Goal: Communication & Community: Answer question/provide support

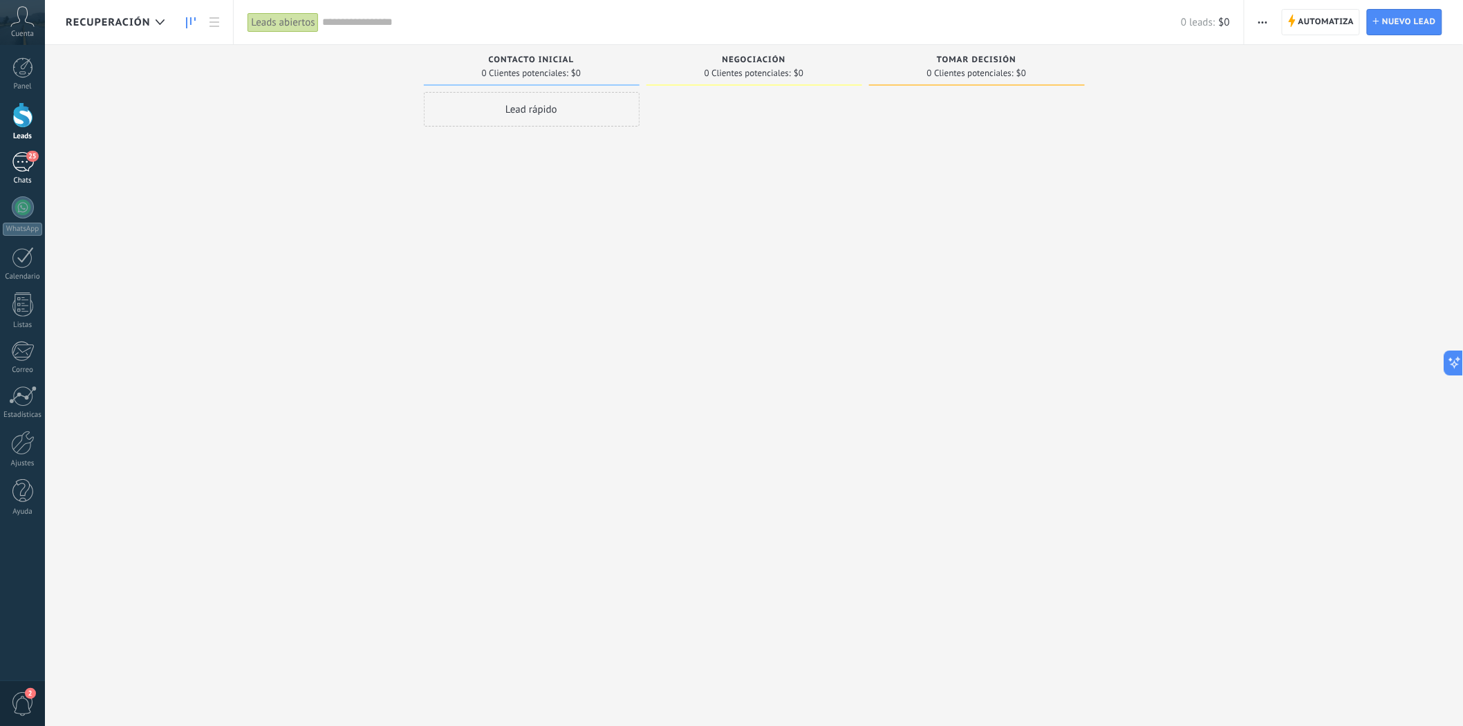
click at [25, 169] on div "25" at bounding box center [23, 162] width 22 height 20
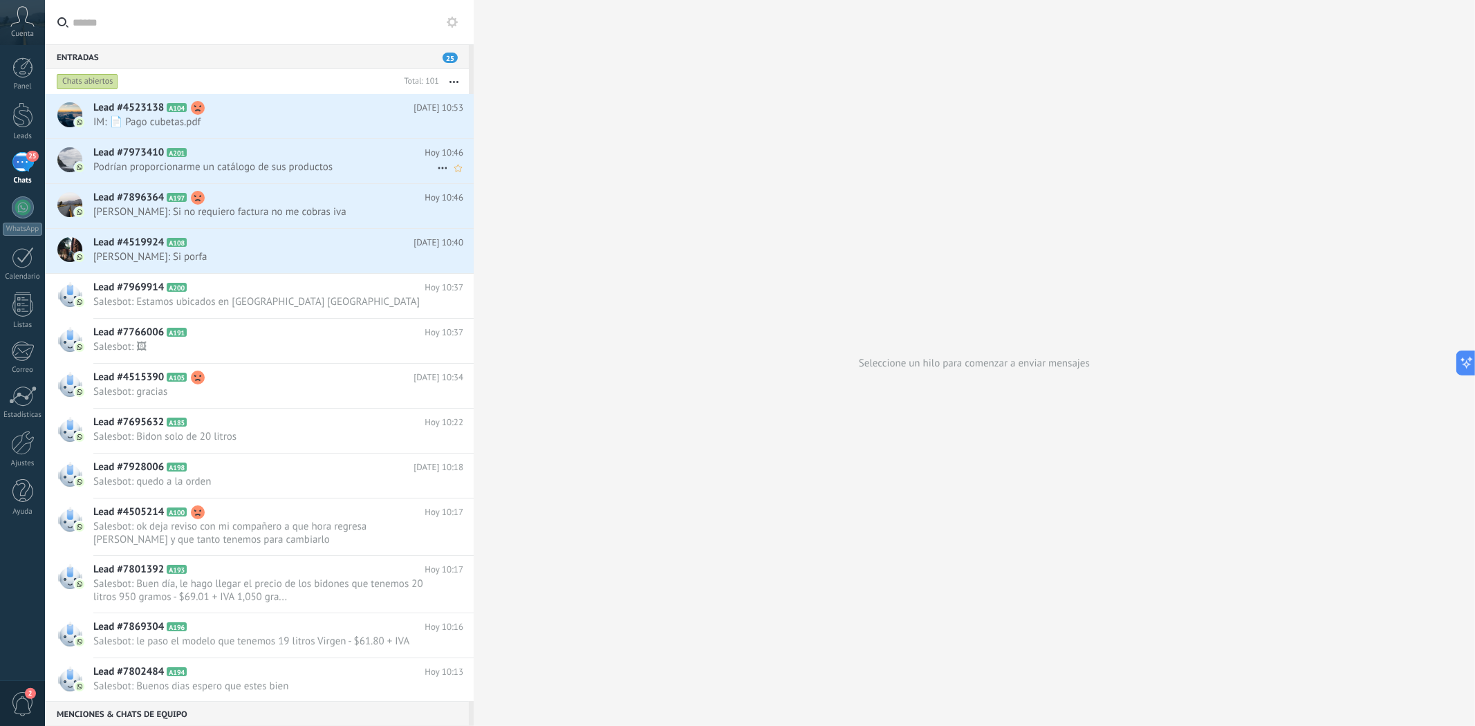
click at [299, 174] on div "Lead #7973410 A201 [DATE] 10:46 Podrían proporcionarme un catálogo de sus produ…" at bounding box center [283, 161] width 380 height 44
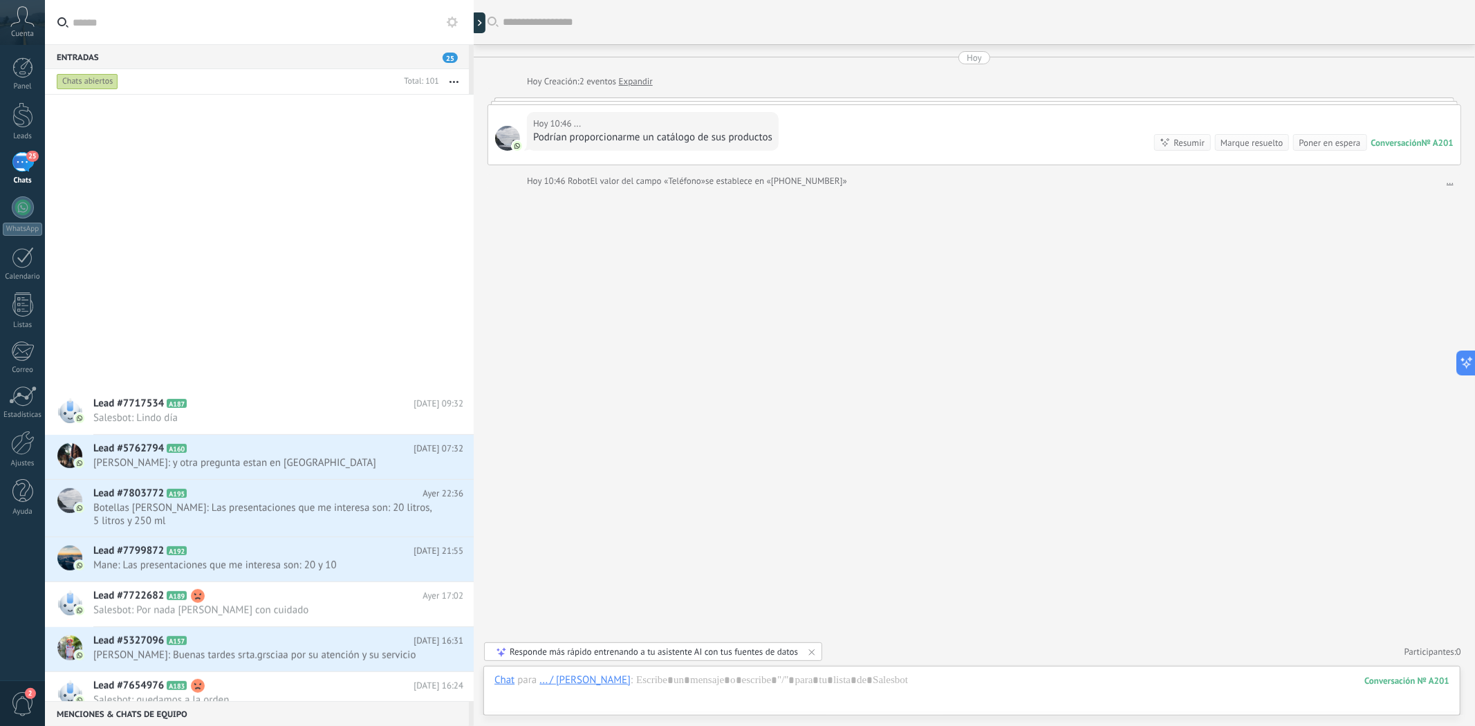
scroll to position [923, 0]
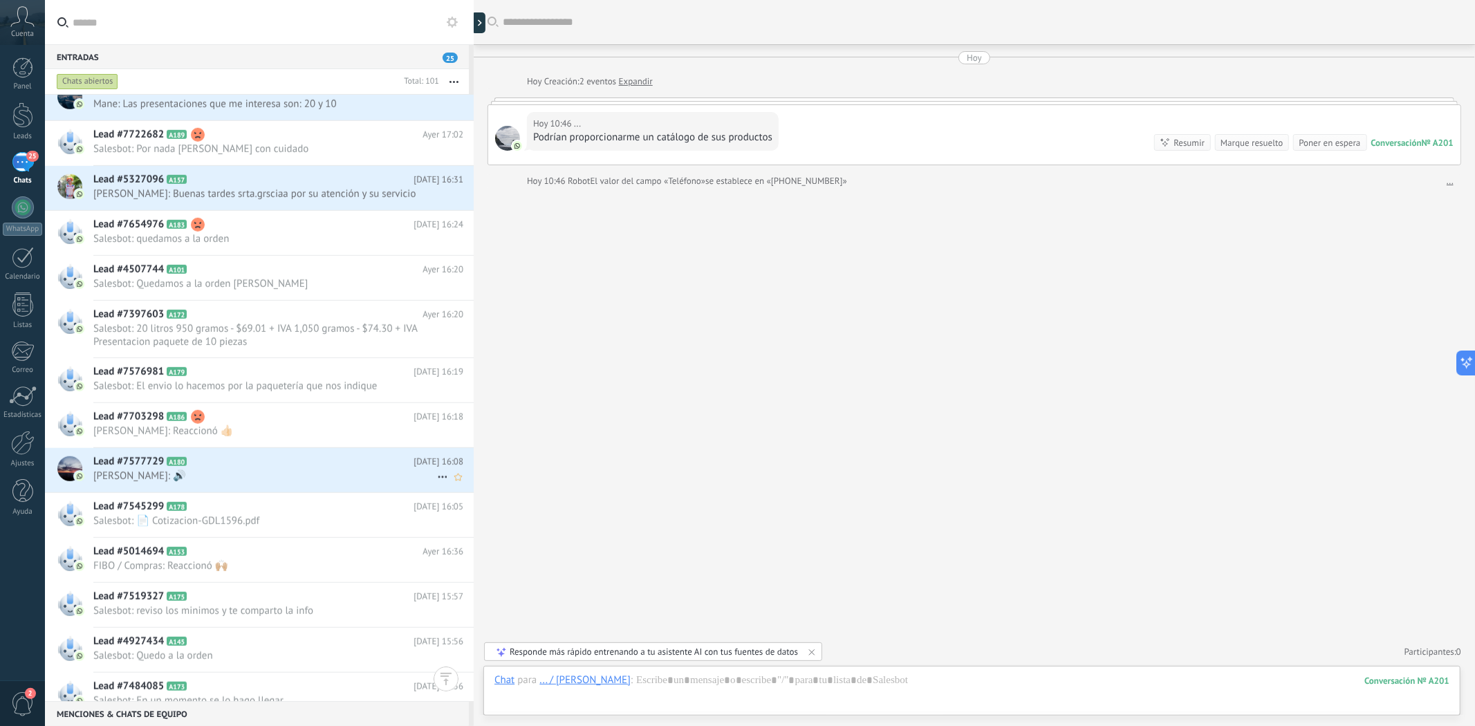
click at [263, 474] on span "[PERSON_NAME]: 🔊" at bounding box center [265, 476] width 344 height 13
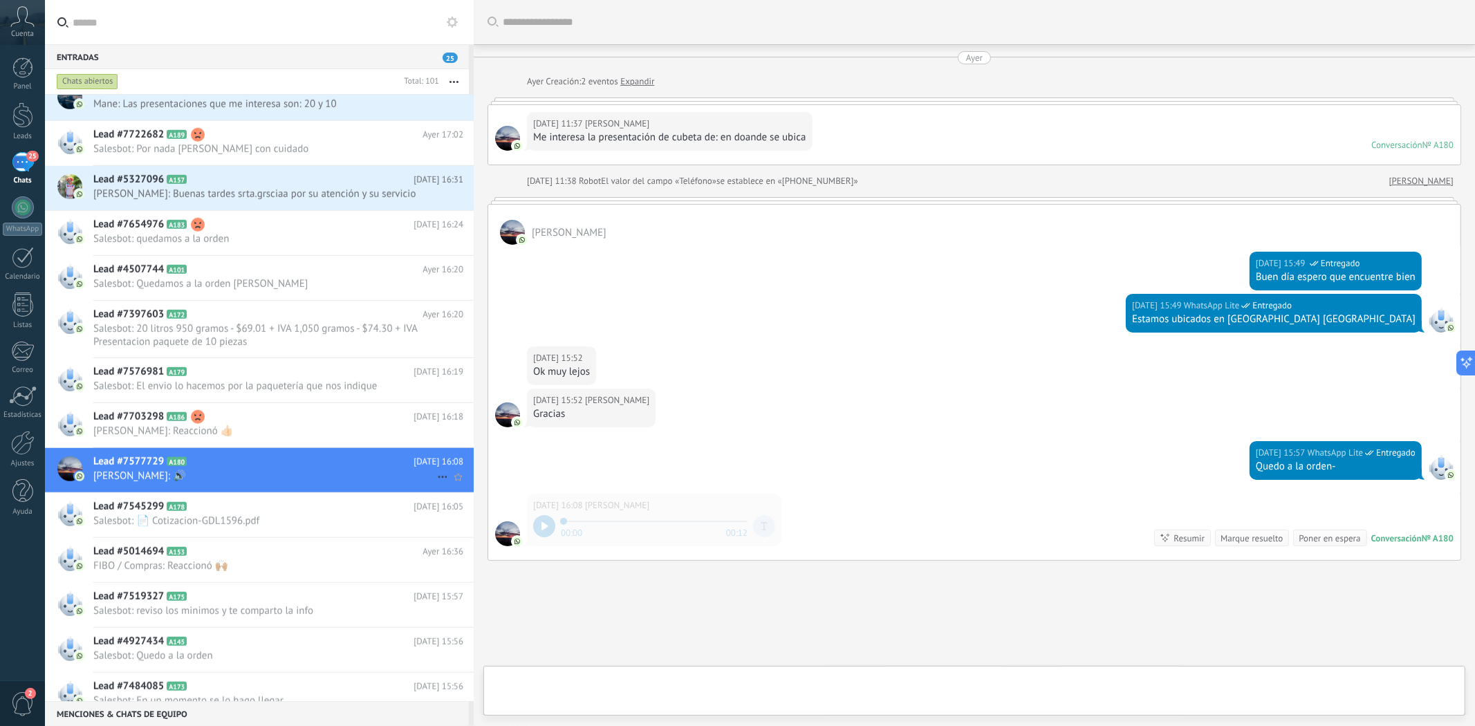
scroll to position [76, 0]
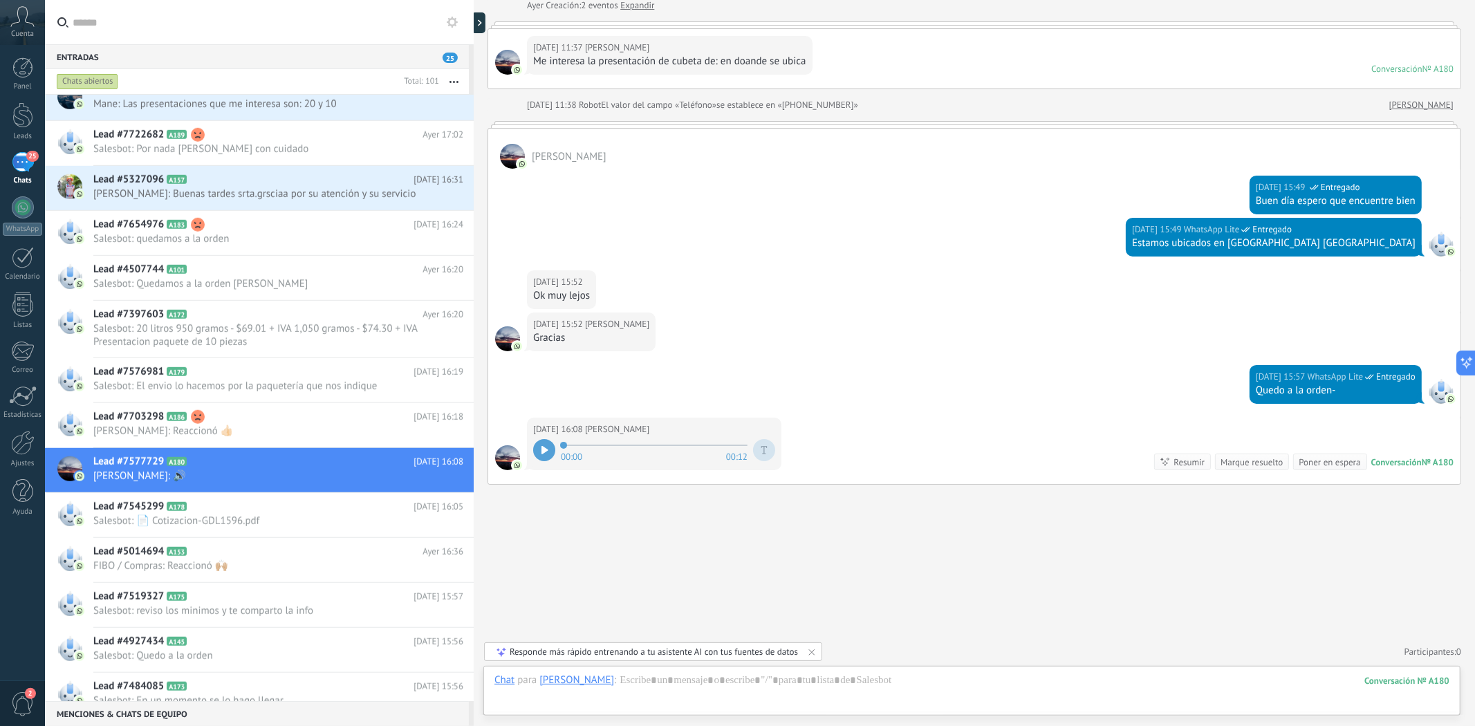
click at [547, 446] on icon at bounding box center [545, 450] width 7 height 8
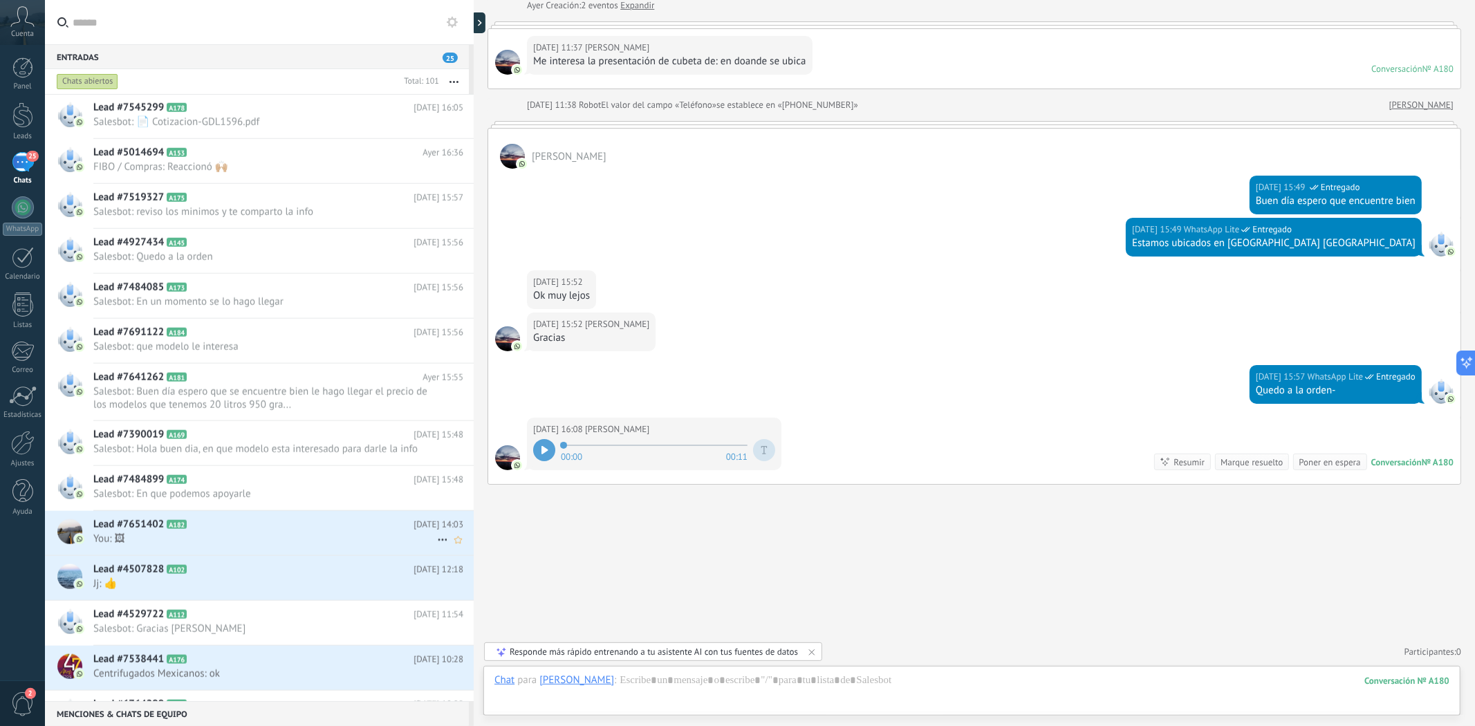
scroll to position [1384, 0]
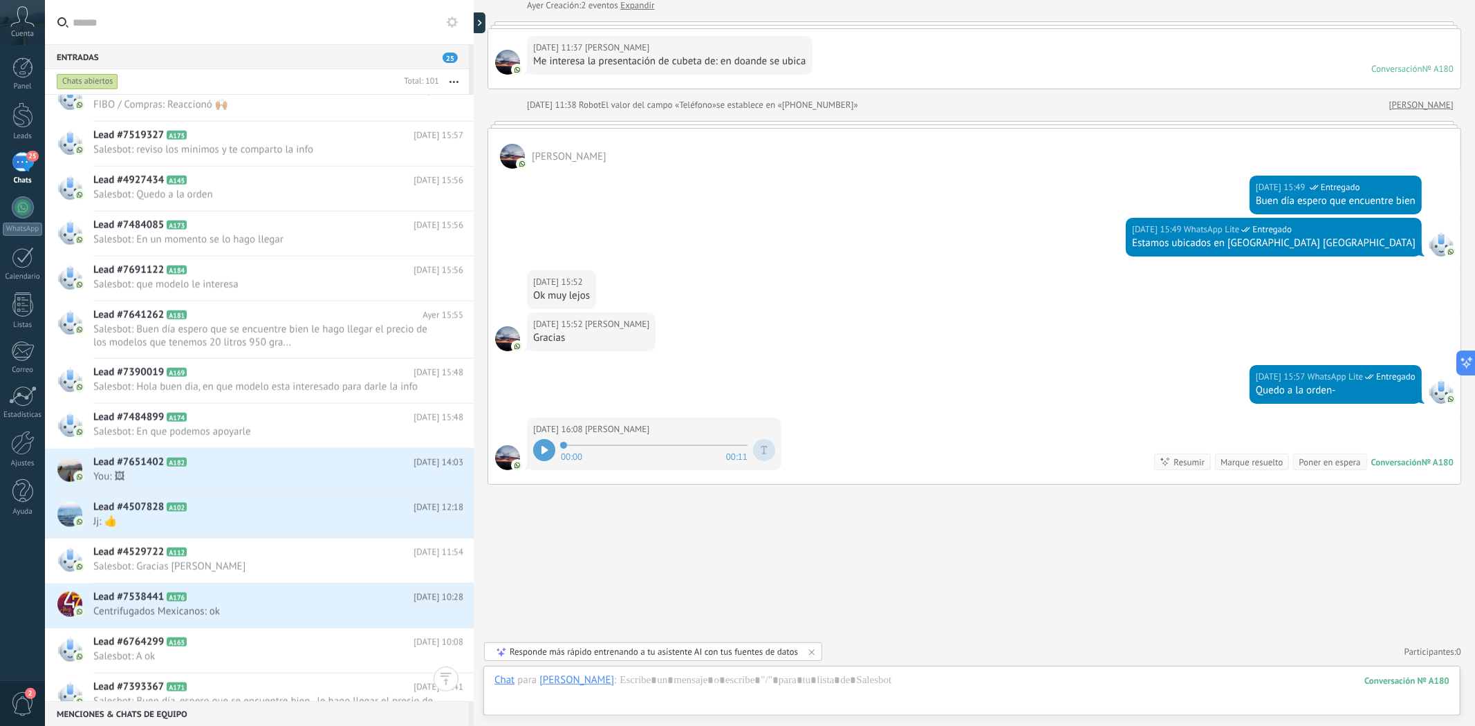
click at [16, 21] on icon at bounding box center [22, 16] width 24 height 21
